Goal: Information Seeking & Learning: Learn about a topic

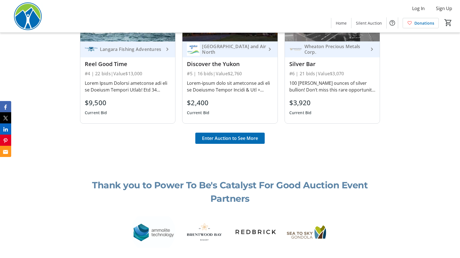
scroll to position [476, 0]
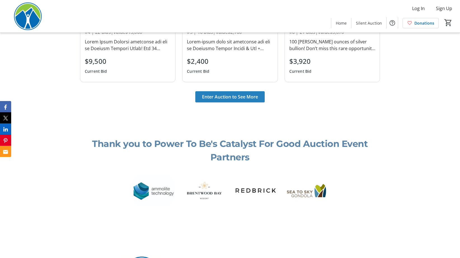
click at [229, 99] on span "Enter Auction to See More" at bounding box center [230, 96] width 56 height 7
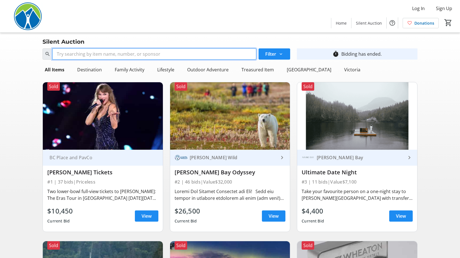
click at [143, 57] on input "Search" at bounding box center [154, 53] width 204 height 11
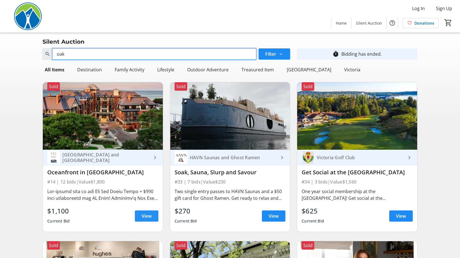
type input "oak"
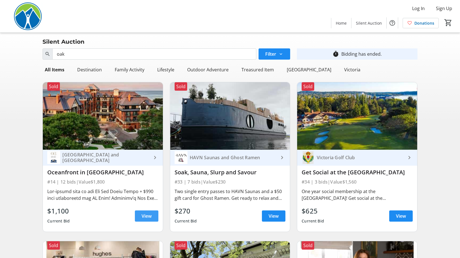
click at [146, 217] on span "View" at bounding box center [147, 216] width 10 height 7
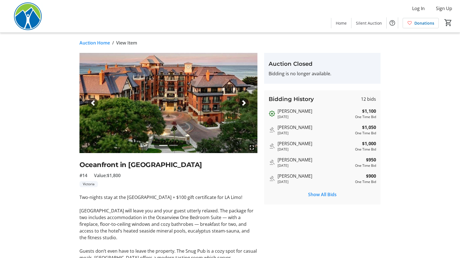
click at [243, 104] on span "button" at bounding box center [244, 103] width 6 height 6
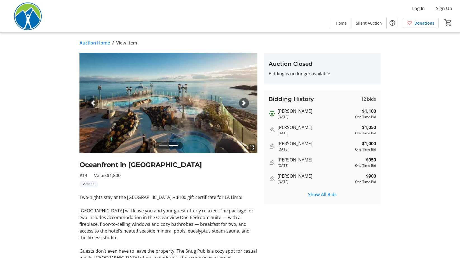
click at [243, 104] on span "button" at bounding box center [244, 103] width 6 height 6
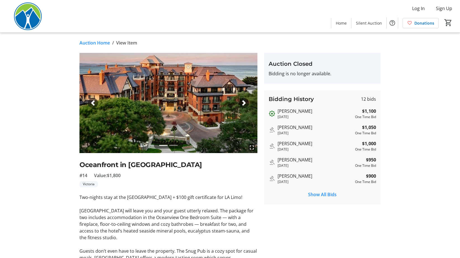
click at [243, 104] on span "button" at bounding box center [244, 103] width 6 height 6
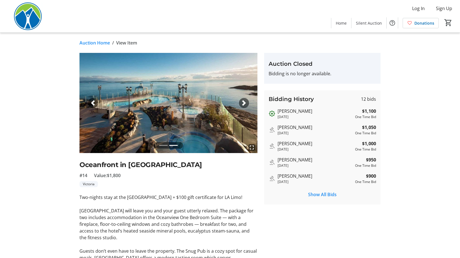
click at [97, 43] on link "Auction Home" at bounding box center [94, 42] width 31 height 7
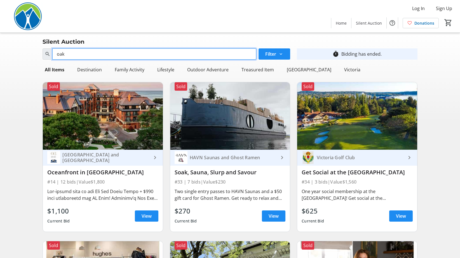
click at [90, 57] on input "oak" at bounding box center [154, 53] width 204 height 11
type input "o"
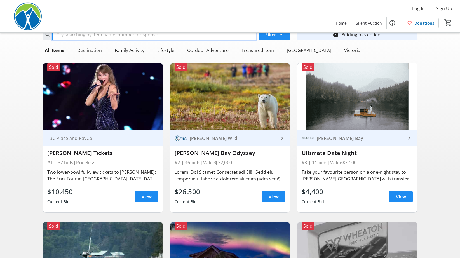
scroll to position [28, 0]
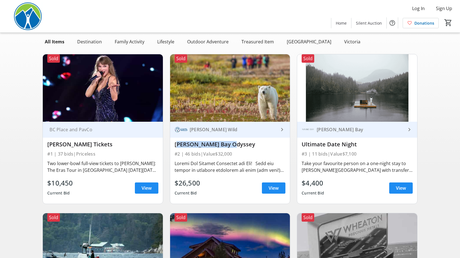
drag, startPoint x: 230, startPoint y: 147, endPoint x: 176, endPoint y: 145, distance: 54.0
click at [176, 145] on div "[PERSON_NAME] Bay Odyssey" at bounding box center [230, 144] width 111 height 7
copy div "[PERSON_NAME] Bay Odyssey"
click at [271, 187] on span "View" at bounding box center [274, 188] width 10 height 7
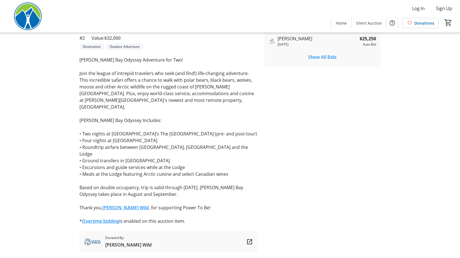
scroll to position [140, 0]
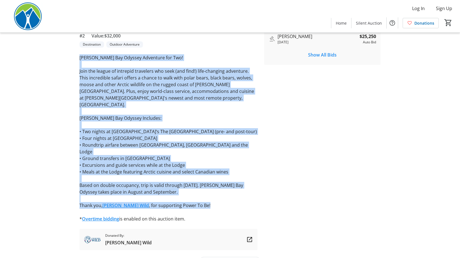
drag, startPoint x: 80, startPoint y: 58, endPoint x: 229, endPoint y: 191, distance: 200.2
click at [229, 191] on div "[PERSON_NAME] Bay Odyssey Adventure for Two! Join the league of intrepid travel…" at bounding box center [168, 138] width 178 height 168
copy div "[PERSON_NAME] Bay Odyssey Adventure for Two! Join the league of intrepid travel…"
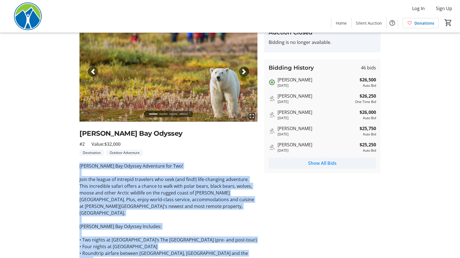
scroll to position [0, 0]
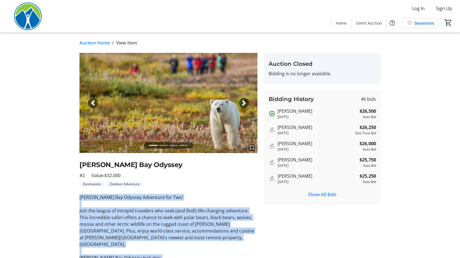
click at [244, 102] on span "button" at bounding box center [244, 103] width 6 height 6
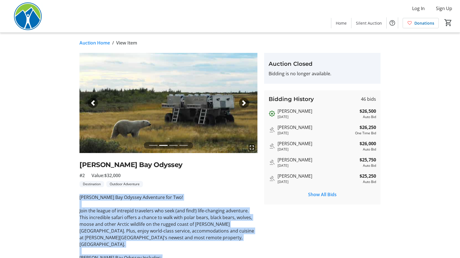
click at [244, 102] on span "button" at bounding box center [244, 103] width 6 height 6
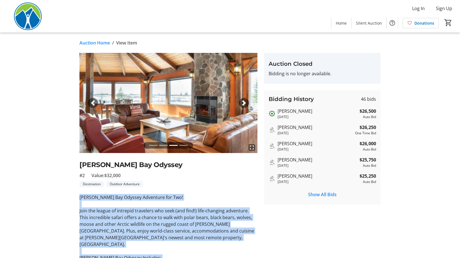
click at [244, 102] on span "button" at bounding box center [244, 103] width 6 height 6
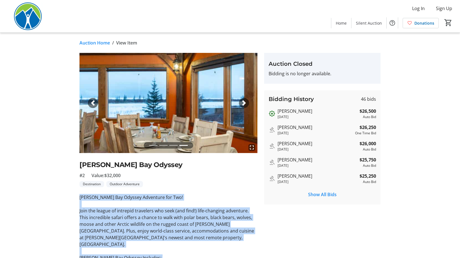
click at [92, 44] on link "Auction Home" at bounding box center [94, 42] width 31 height 7
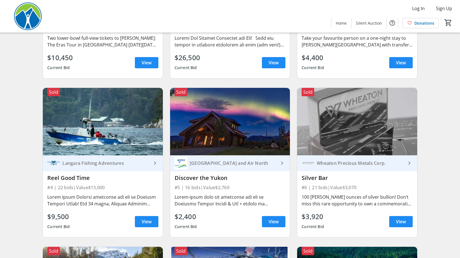
scroll to position [168, 0]
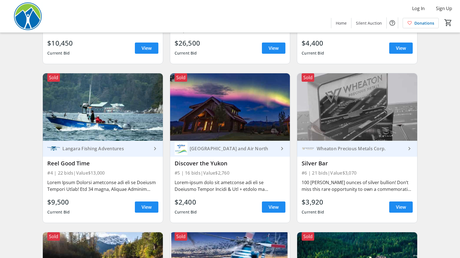
drag, startPoint x: 302, startPoint y: 164, endPoint x: 327, endPoint y: 163, distance: 24.9
click at [327, 163] on div "Silver Bar" at bounding box center [357, 163] width 111 height 7
copy div "Silver Bar"
click at [403, 206] on span "View" at bounding box center [401, 207] width 10 height 7
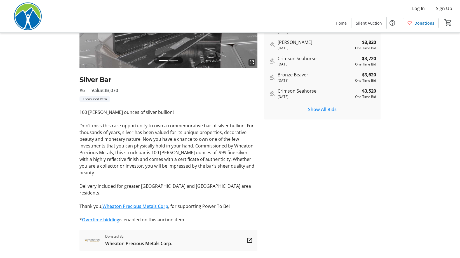
scroll to position [86, 0]
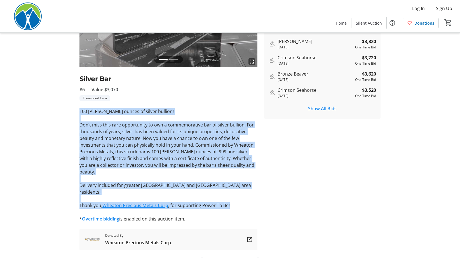
drag, startPoint x: 79, startPoint y: 111, endPoint x: 248, endPoint y: 191, distance: 186.6
click at [248, 191] on tr-auction-item-ui "fullscreen fullscreen Previous Next Silver Bar #6 Value: $3,070 Treasured Item …" at bounding box center [168, 108] width 185 height 283
copy div "100 [PERSON_NAME] ounces of silver bullion! Don’t miss this rare opportunity to…"
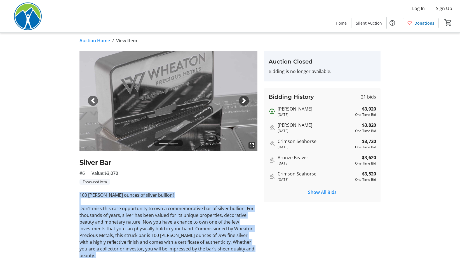
scroll to position [0, 0]
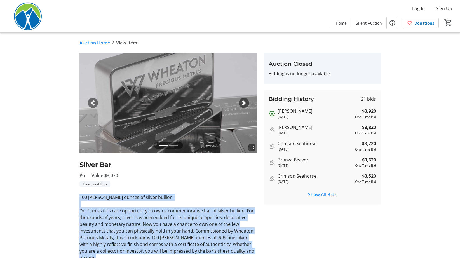
click at [241, 101] on div "Next" at bounding box center [244, 103] width 10 height 10
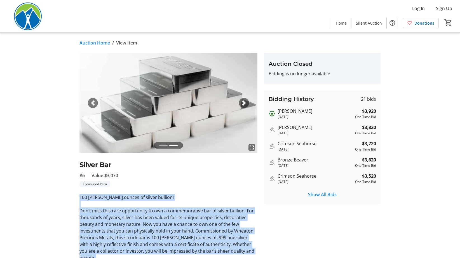
click at [241, 101] on div "Next" at bounding box center [244, 103] width 10 height 10
